Goal: Transaction & Acquisition: Purchase product/service

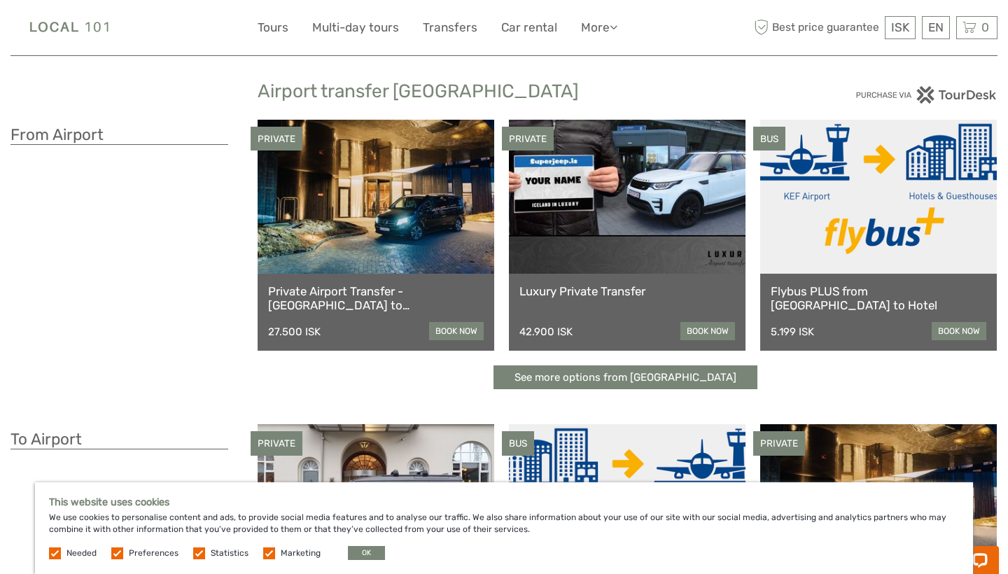
scroll to position [18, 0]
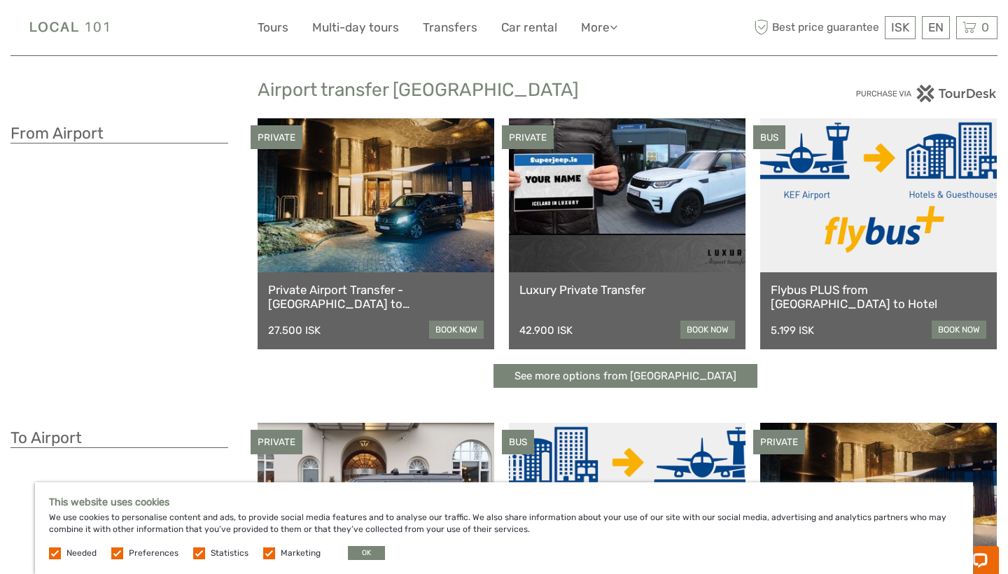
click at [874, 291] on link "Flybus PLUS from [GEOGRAPHIC_DATA] to Hotel" at bounding box center [879, 297] width 216 height 29
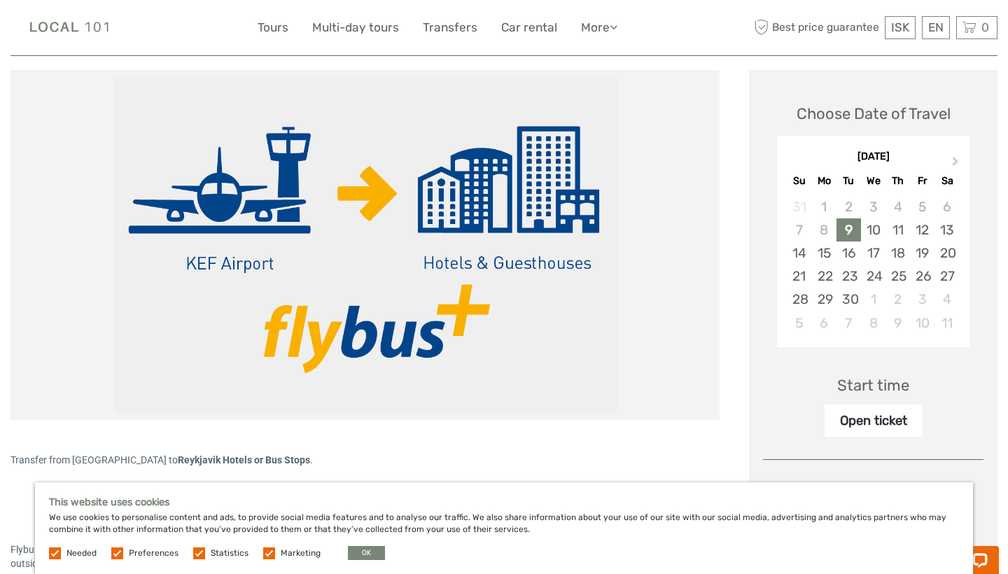
scroll to position [172, 0]
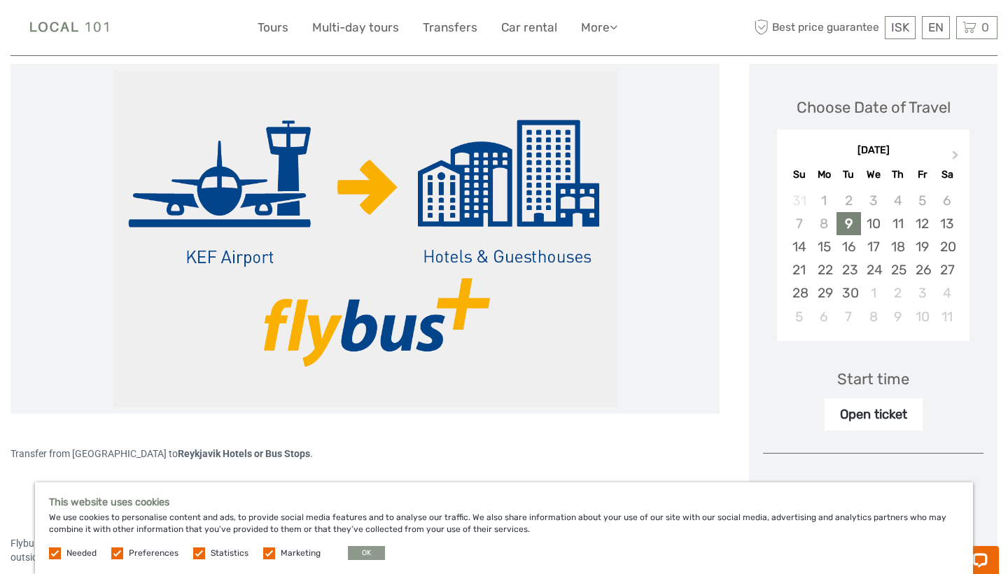
click at [356, 554] on button "OK" at bounding box center [366, 553] width 37 height 14
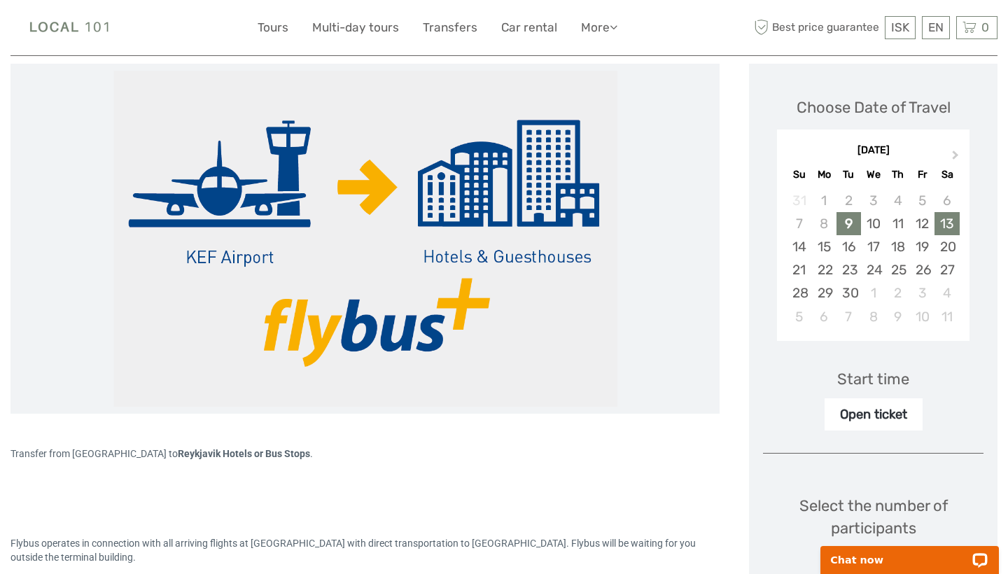
click at [945, 221] on div "13" at bounding box center [947, 223] width 25 height 23
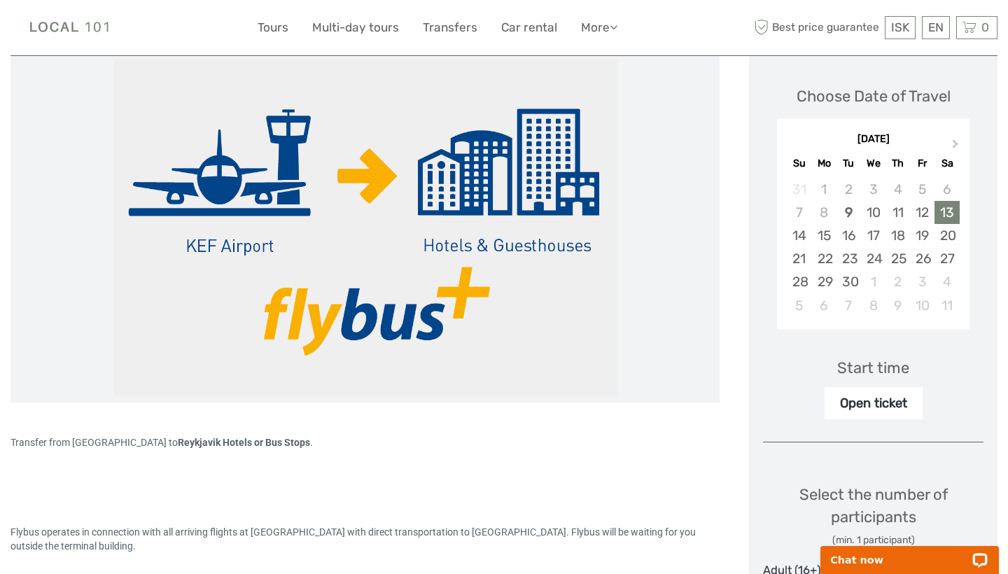
scroll to position [180, 0]
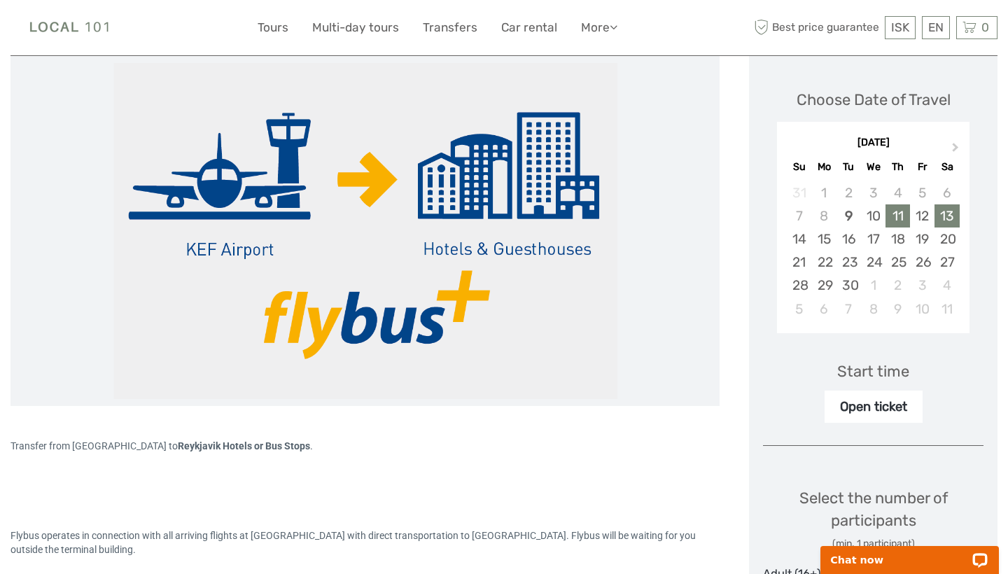
click at [897, 215] on div "11" at bounding box center [898, 215] width 25 height 23
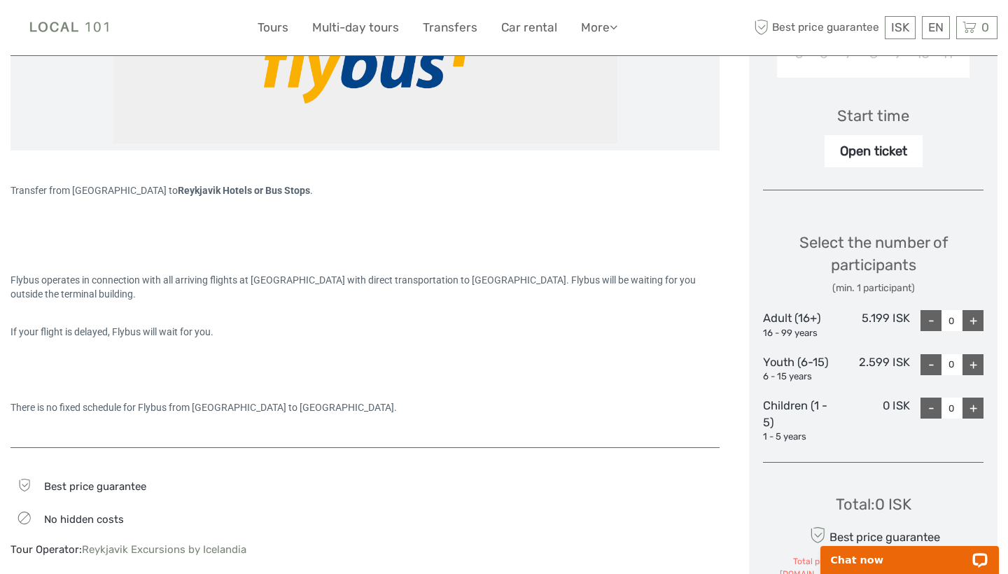
scroll to position [440, 0]
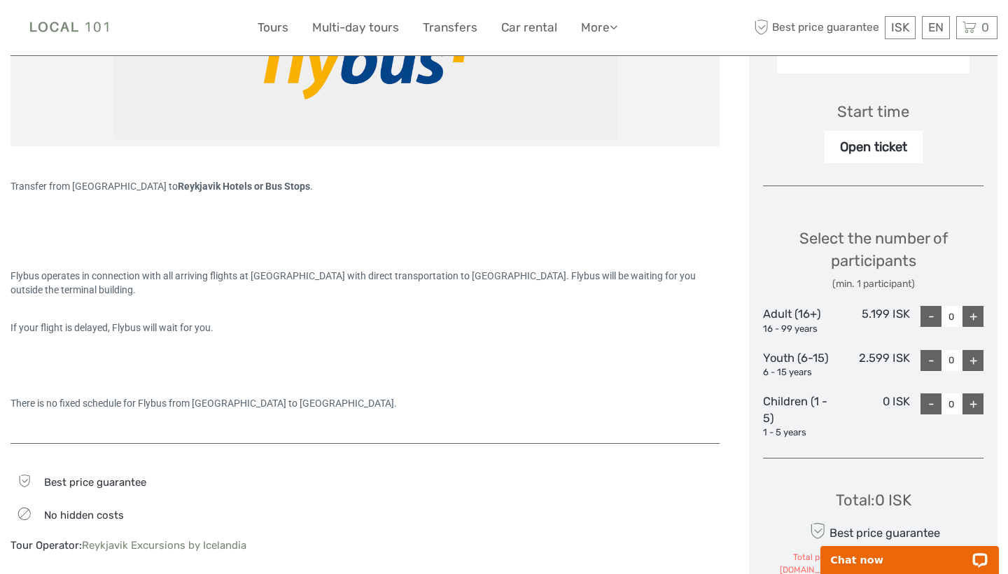
click at [976, 310] on div "+" at bounding box center [973, 316] width 21 height 21
type input "2"
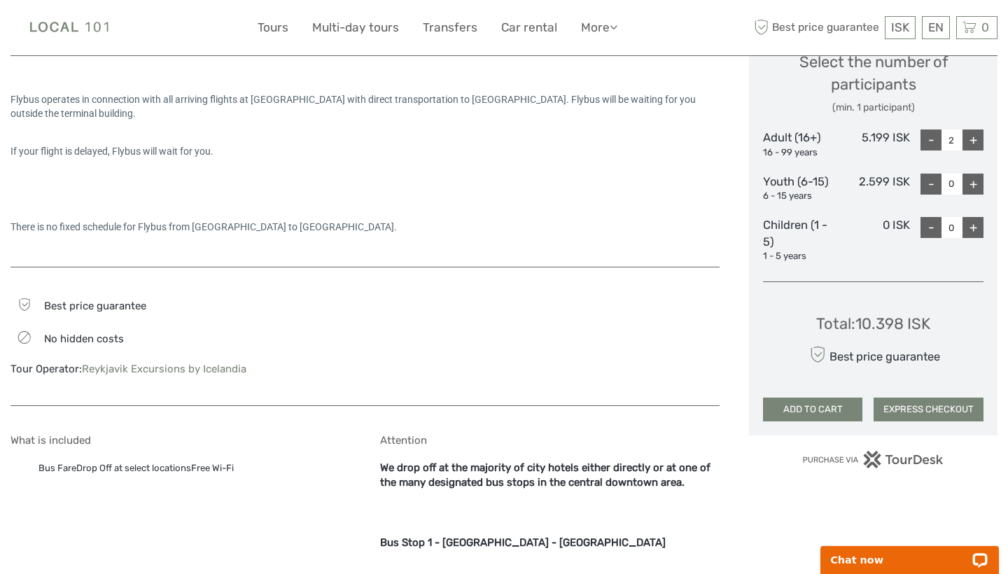
scroll to position [616, 0]
click at [811, 405] on button "ADD TO CART" at bounding box center [812, 410] width 99 height 24
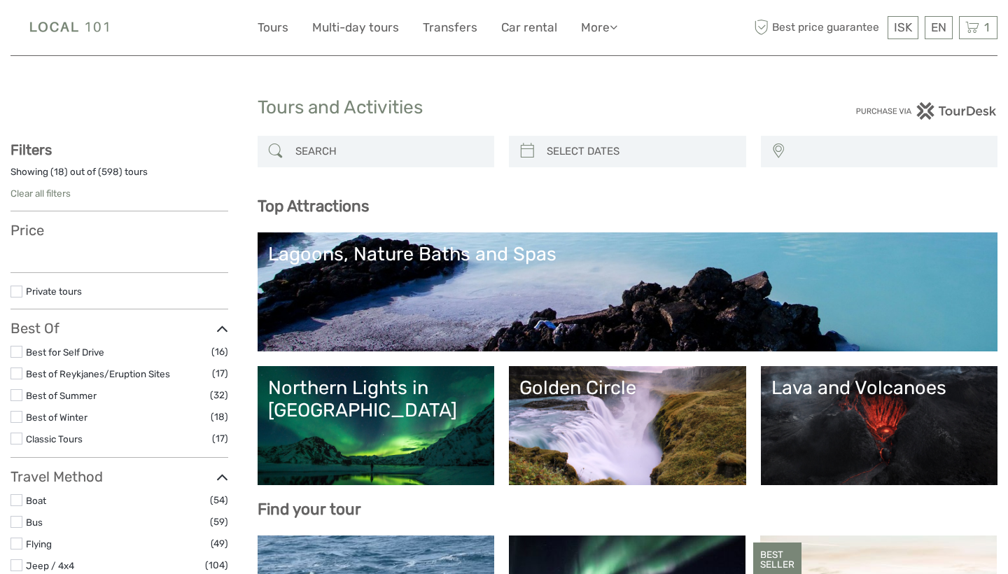
select select
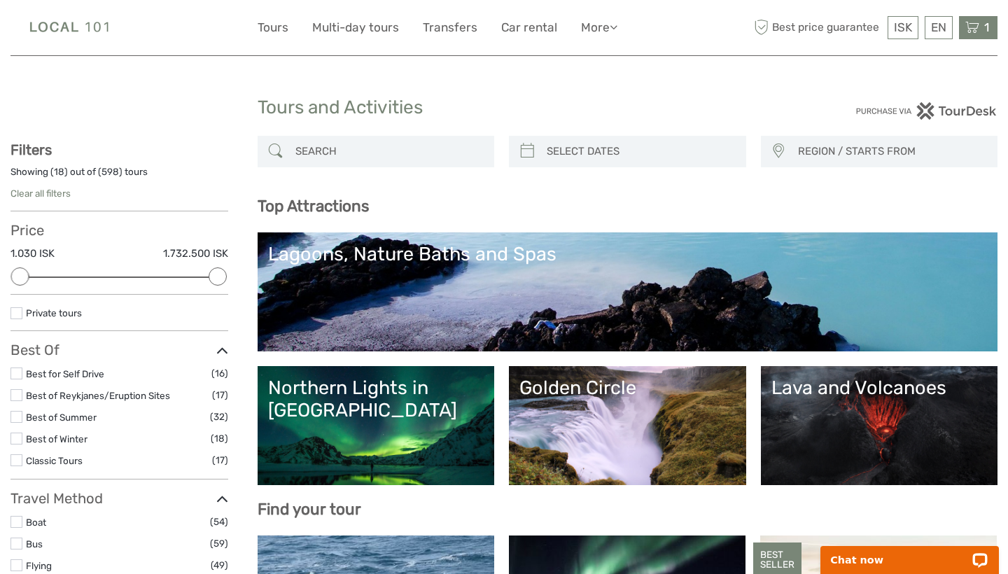
click at [975, 30] on icon at bounding box center [972, 28] width 14 height 18
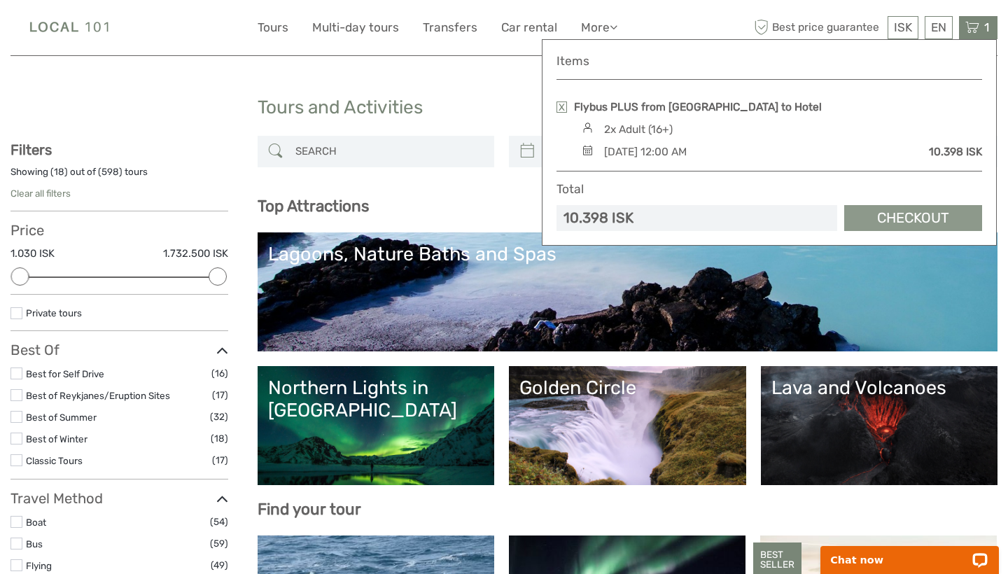
click at [902, 217] on link "Checkout" at bounding box center [913, 218] width 138 height 26
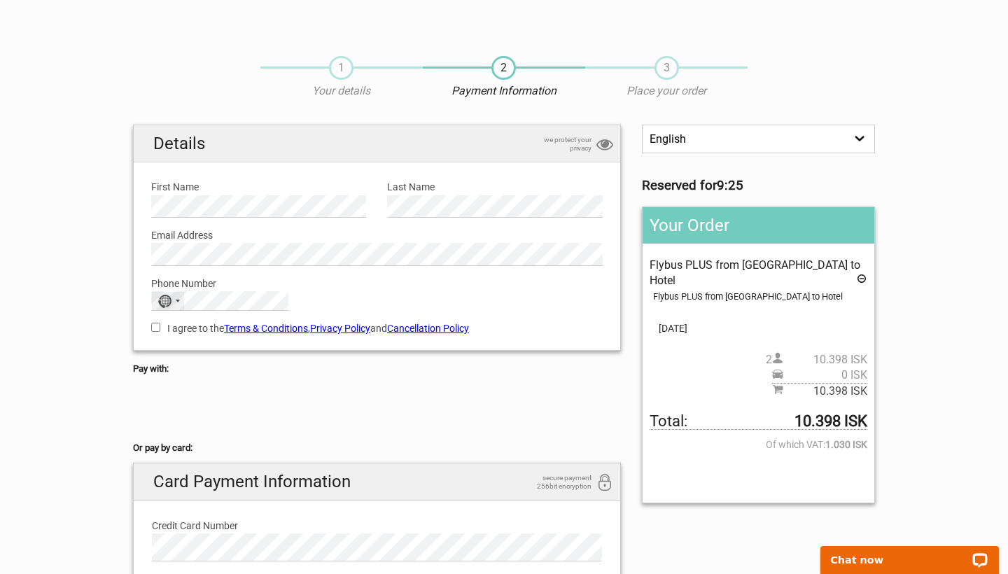
click at [179, 297] on div "No country selected" at bounding box center [168, 301] width 32 height 18
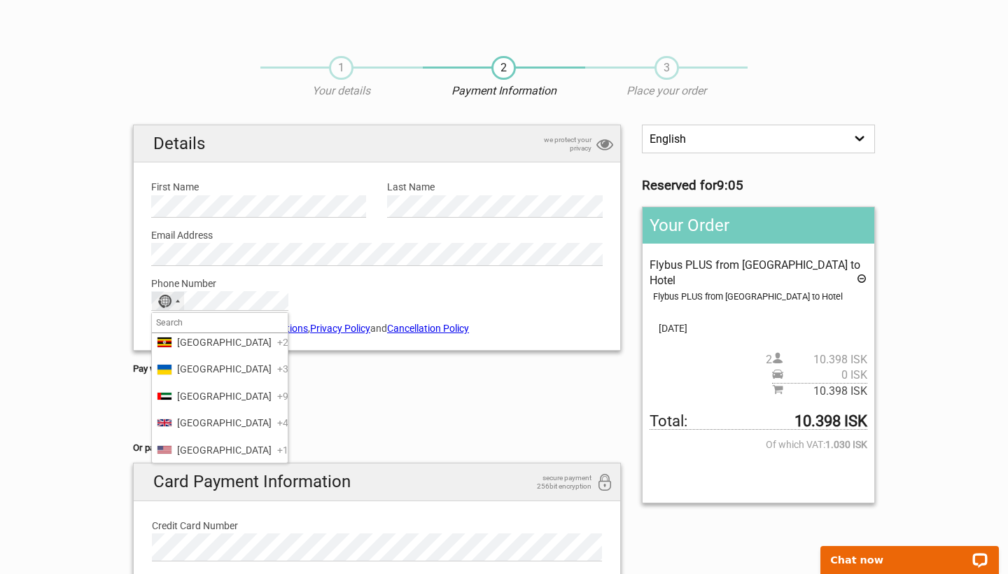
scroll to position [6340, 0]
click at [206, 445] on span "United States" at bounding box center [224, 452] width 95 height 15
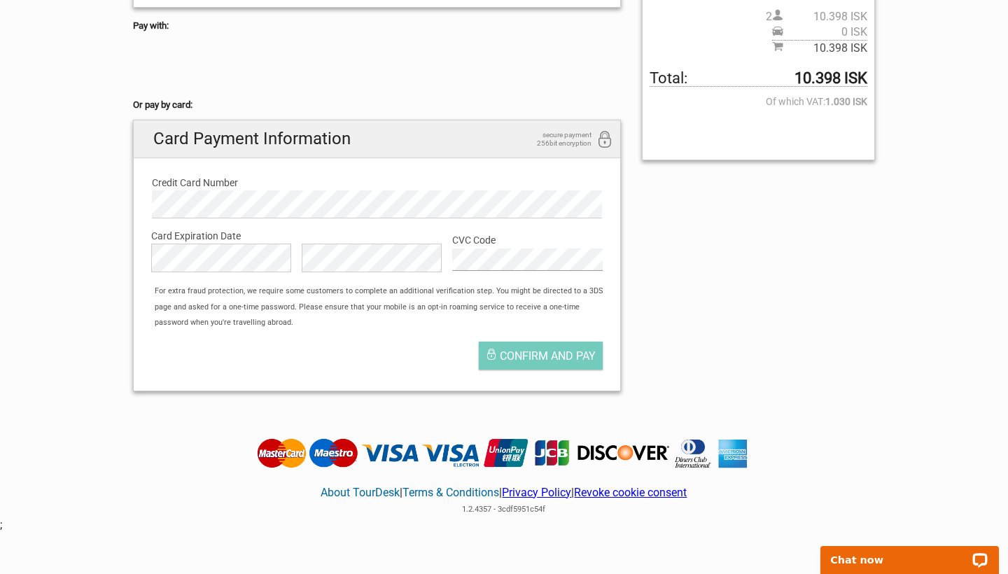
scroll to position [347, 0]
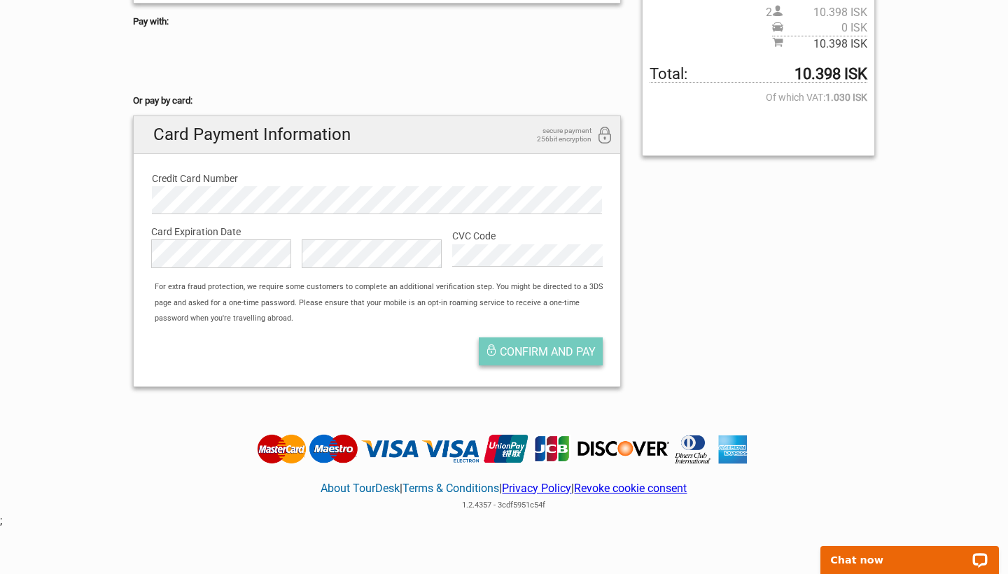
click at [543, 345] on span "Confirm and pay" at bounding box center [548, 351] width 96 height 13
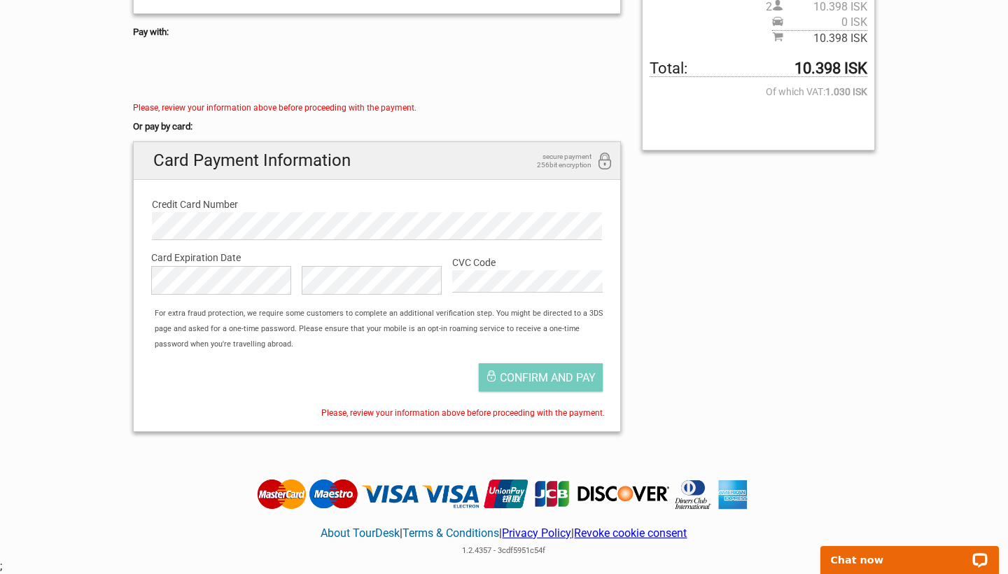
scroll to position [353, 0]
click at [531, 371] on span "Confirm and pay" at bounding box center [548, 377] width 96 height 13
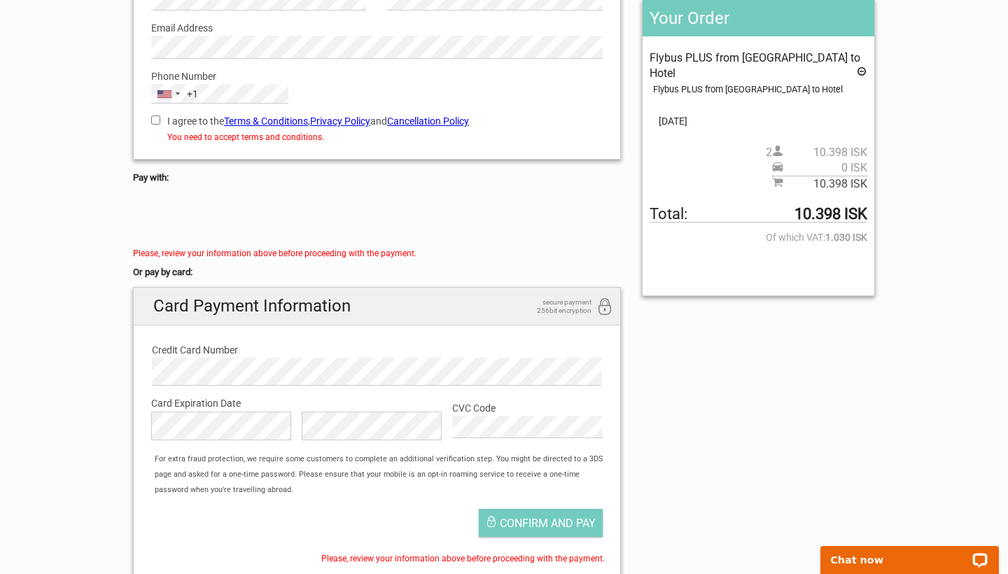
scroll to position [188, 0]
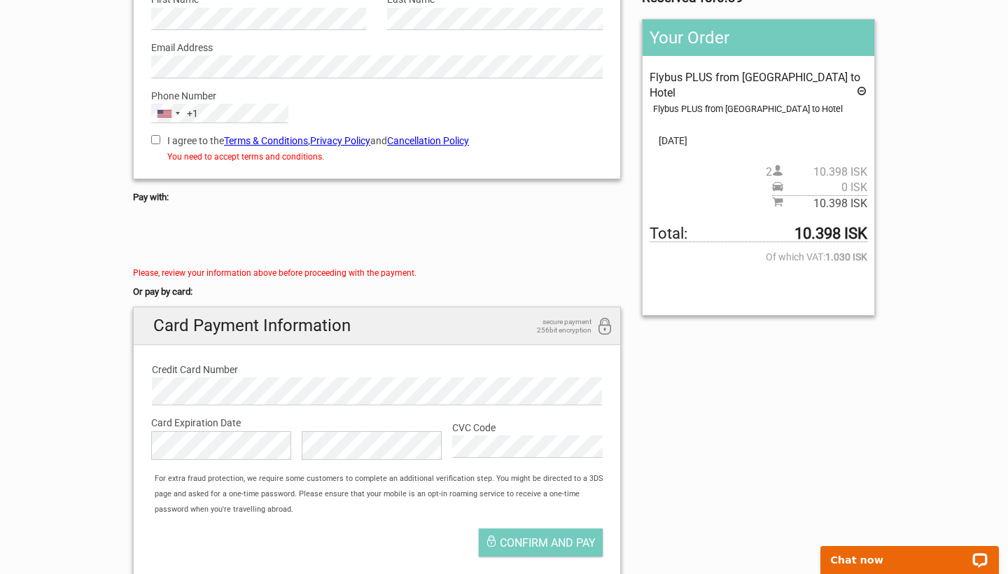
click at [155, 138] on input "I agree to the Terms & Conditions , Privacy Policy and Cancellation Policy" at bounding box center [155, 139] width 9 height 9
checkbox input "true"
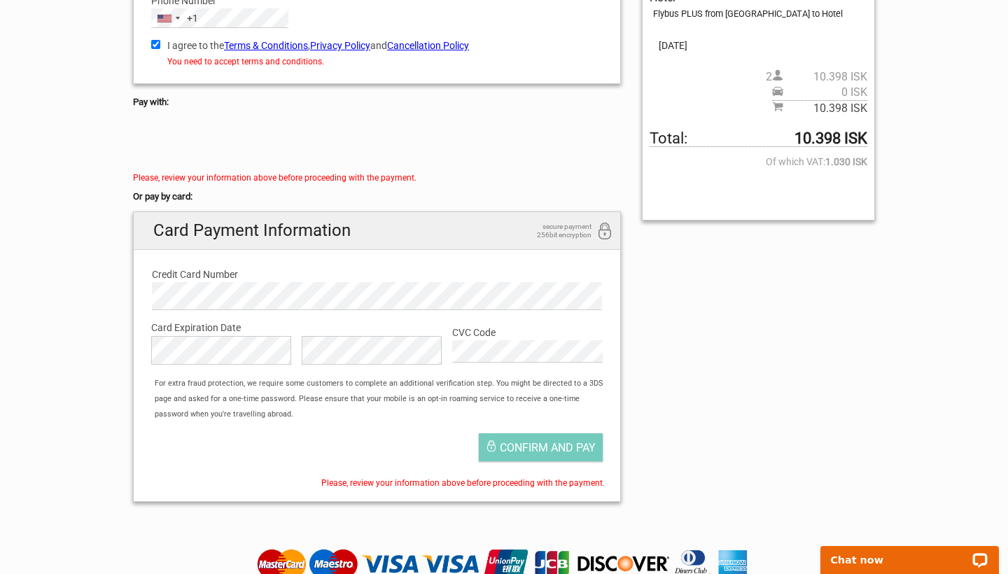
scroll to position [299, 0]
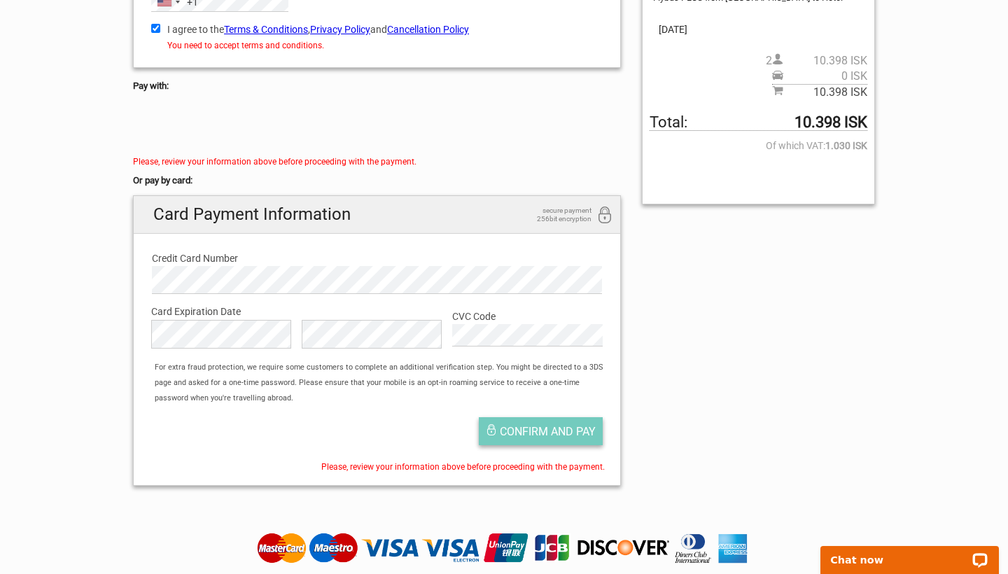
click at [542, 425] on span "Confirm and pay" at bounding box center [548, 431] width 96 height 13
